Goal: Information Seeking & Learning: Learn about a topic

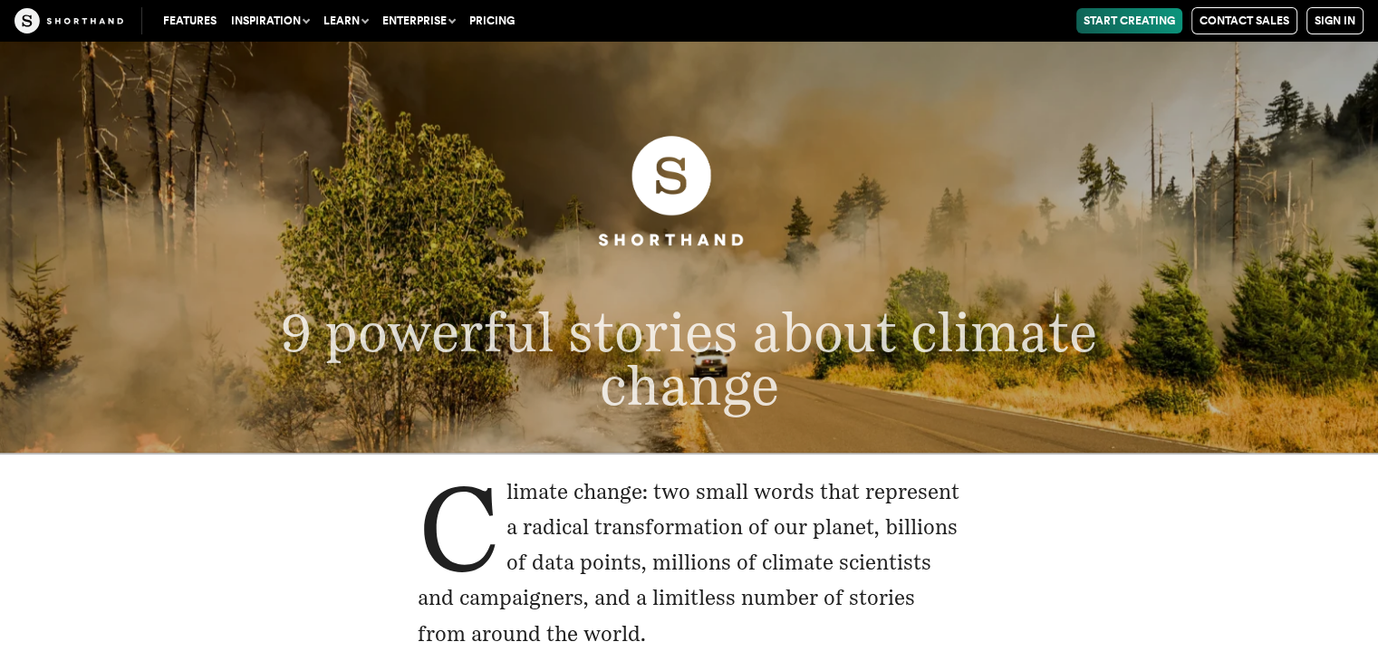
click at [659, 260] on img at bounding box center [689, 191] width 188 height 188
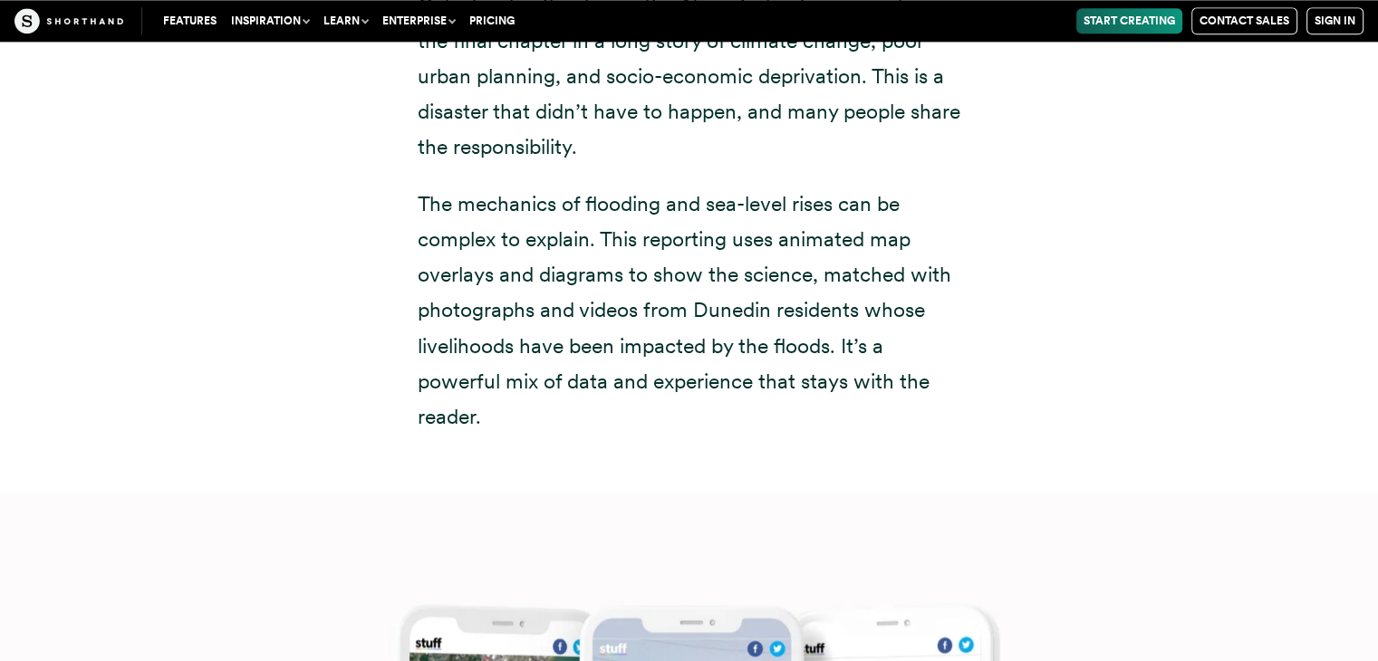
scroll to position [9242, 0]
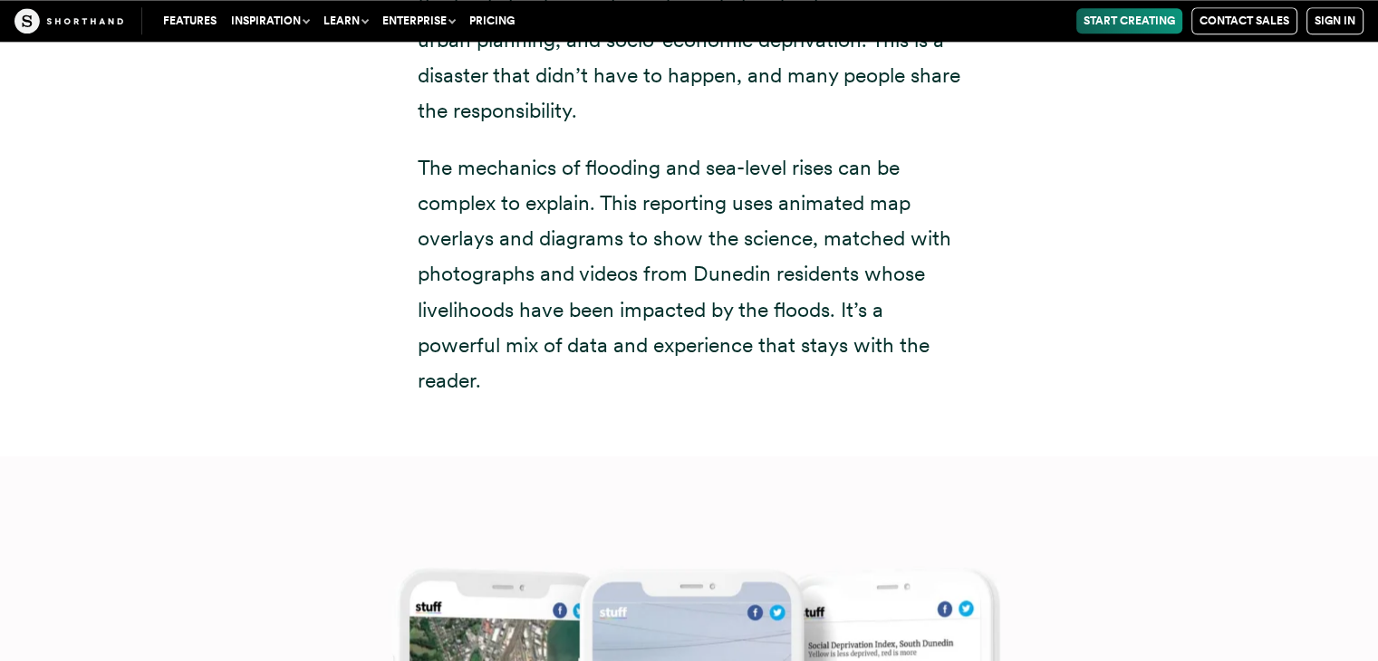
drag, startPoint x: 1155, startPoint y: 153, endPoint x: 1001, endPoint y: 67, distance: 176.5
click at [1001, 67] on div "Down under: the community most-exposed to sea-level rise is also one of the poo…" at bounding box center [689, 37] width 1232 height 838
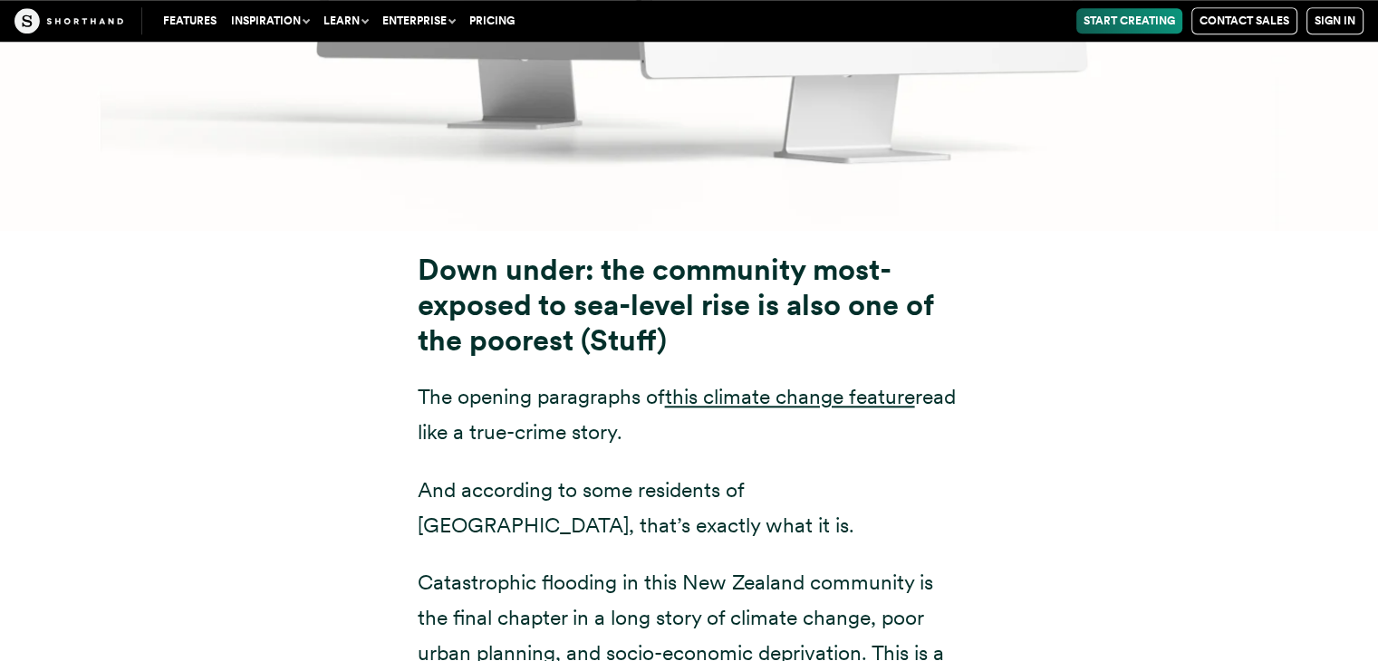
scroll to position [8658, 0]
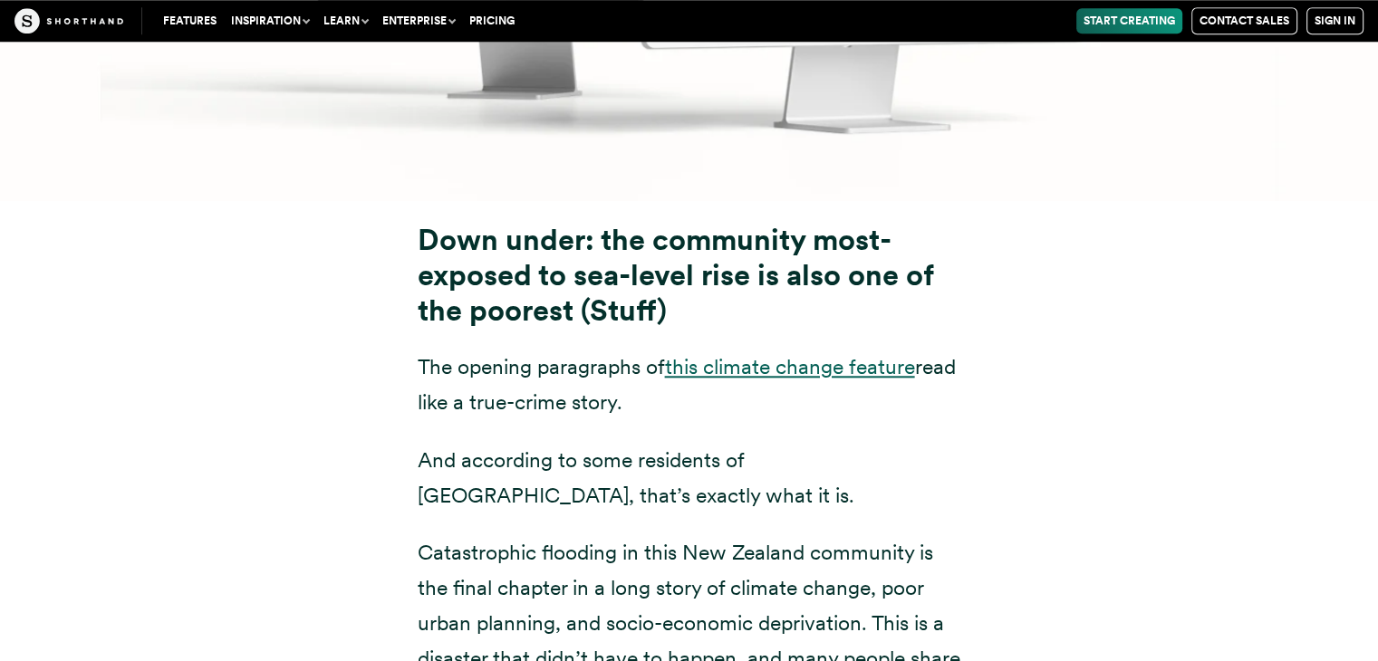
click at [797, 354] on link "this climate change feature" at bounding box center [790, 366] width 250 height 25
click at [296, 201] on div "Down under: the community most-exposed to sea-level rise is also one of the poo…" at bounding box center [689, 620] width 1232 height 838
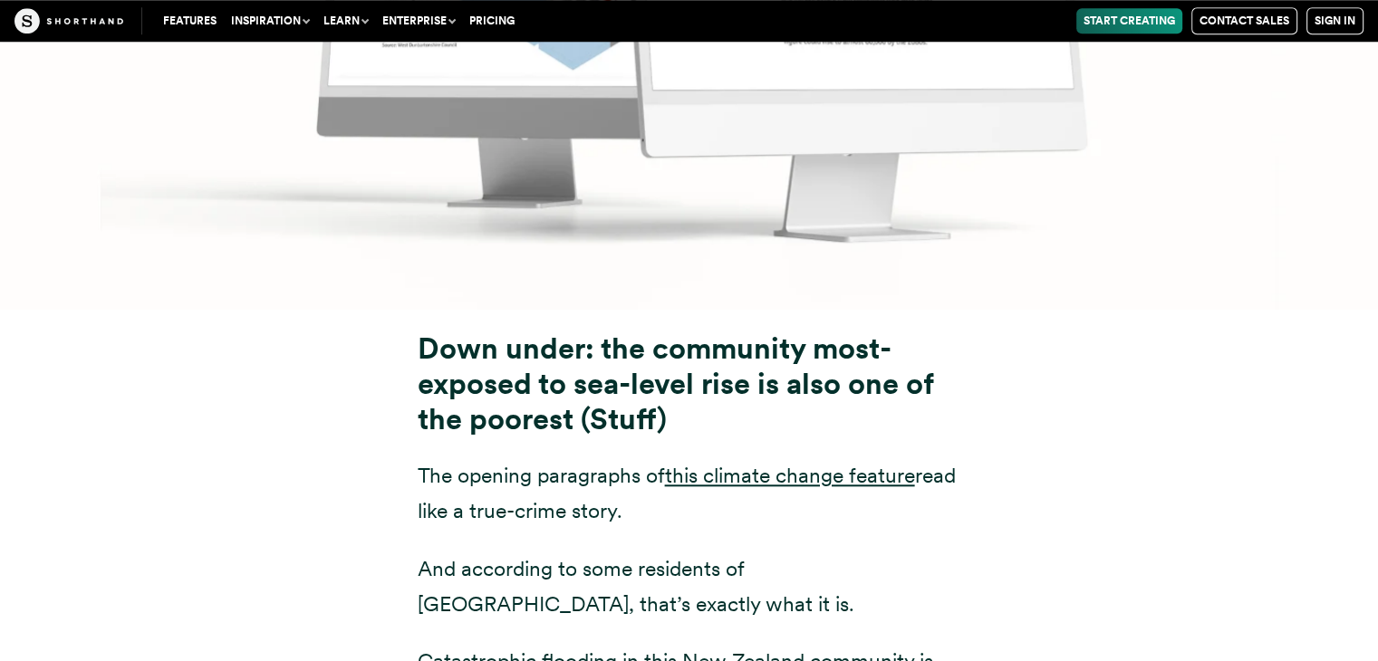
scroll to position [8513, 0]
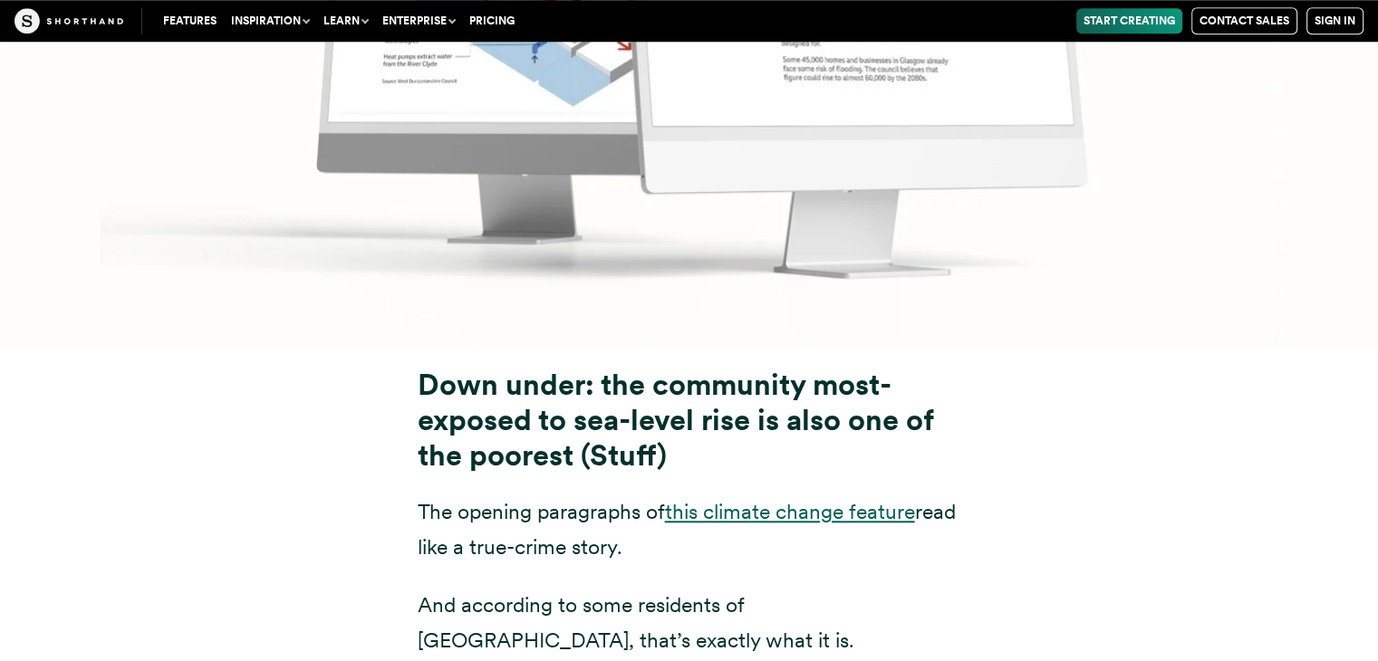
click at [797, 499] on link "this climate change feature" at bounding box center [790, 511] width 250 height 25
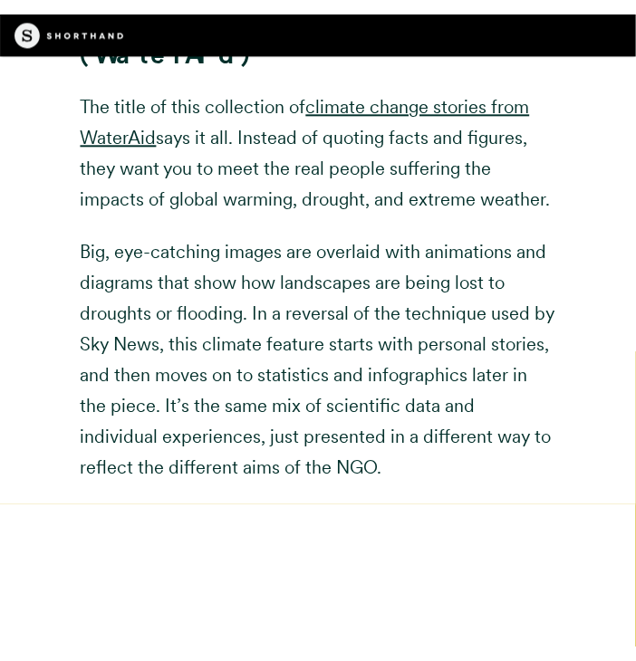
scroll to position [12357, 0]
